Goal: Task Accomplishment & Management: Manage account settings

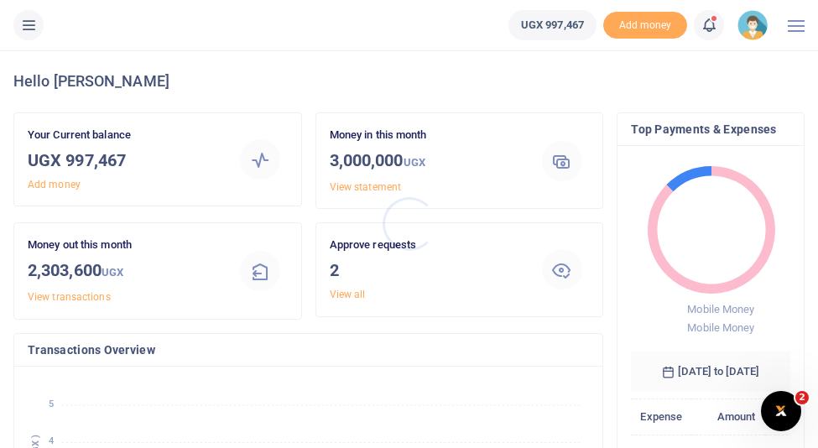
scroll to position [0, 1]
click at [353, 295] on link "View all" at bounding box center [348, 295] width 36 height 12
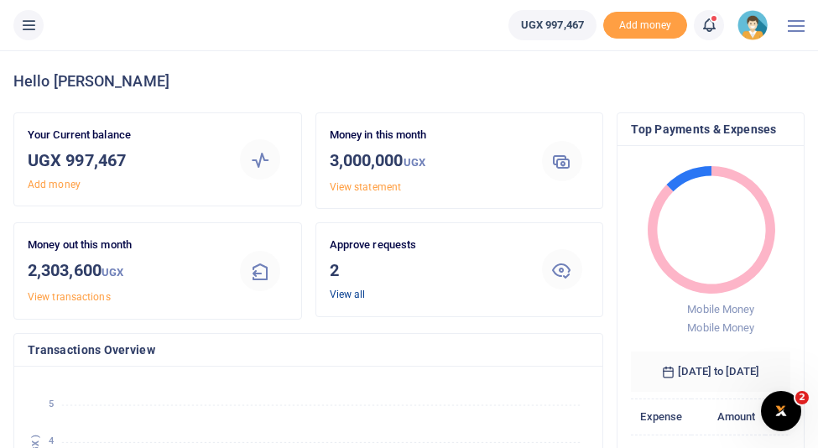
click at [350, 295] on link "View all" at bounding box center [348, 295] width 36 height 12
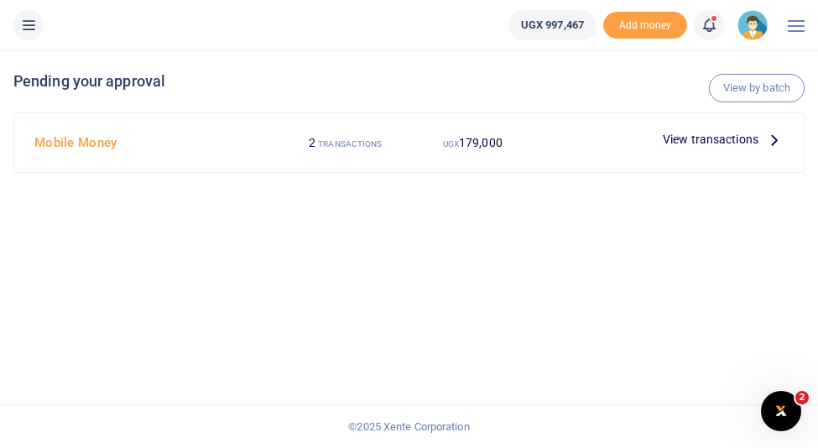
click at [707, 140] on span "View transactions" at bounding box center [711, 139] width 96 height 18
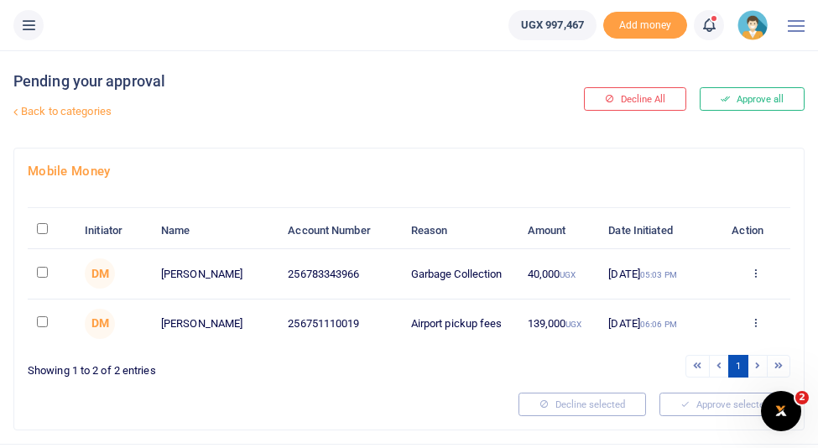
click at [40, 232] on input "\a \a : activate to sort column descending" at bounding box center [42, 228] width 11 height 11
checkbox input "true"
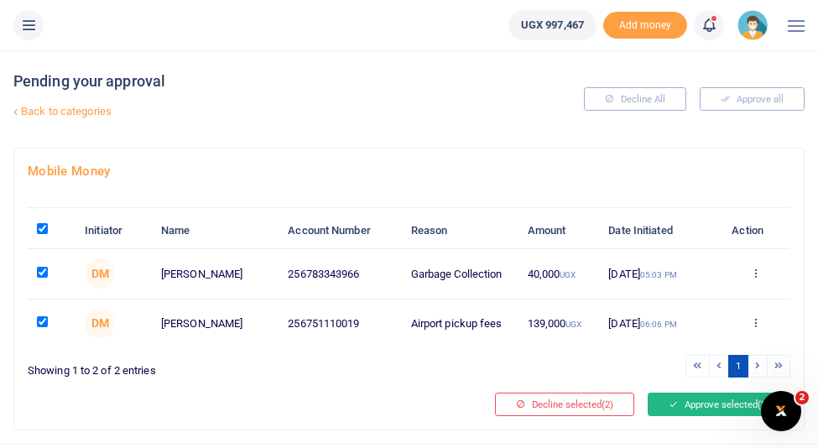
click at [677, 407] on button "Approve selected (2)" at bounding box center [719, 405] width 143 height 24
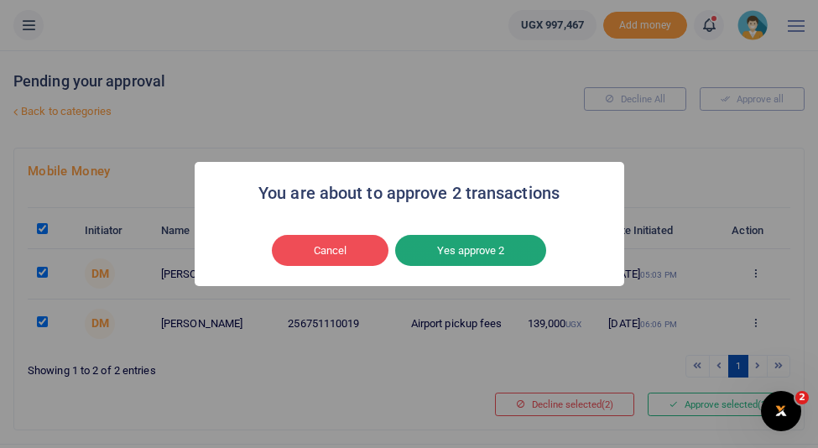
click at [487, 255] on button "Yes approve 2" at bounding box center [470, 251] width 151 height 32
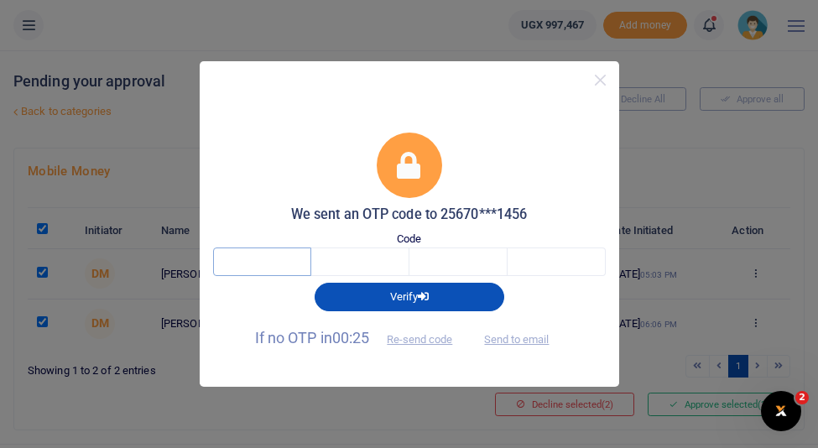
click at [279, 262] on input "text" at bounding box center [262, 262] width 98 height 29
type input "6"
type input "5"
type input "4"
type input "8"
